Goal: Check status

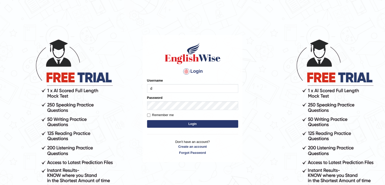
type input "dilgidiva"
click at [147, 120] on button "Login" at bounding box center [192, 124] width 91 height 8
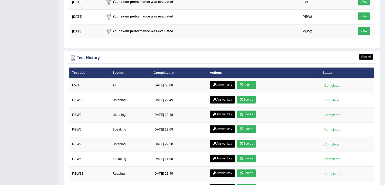
scroll to position [691, 0]
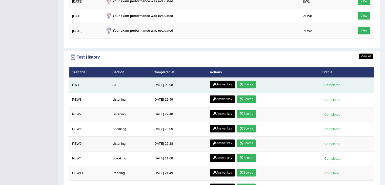
click at [244, 81] on link "Scores" at bounding box center [246, 85] width 19 height 8
